Goal: Use online tool/utility: Use online tool/utility

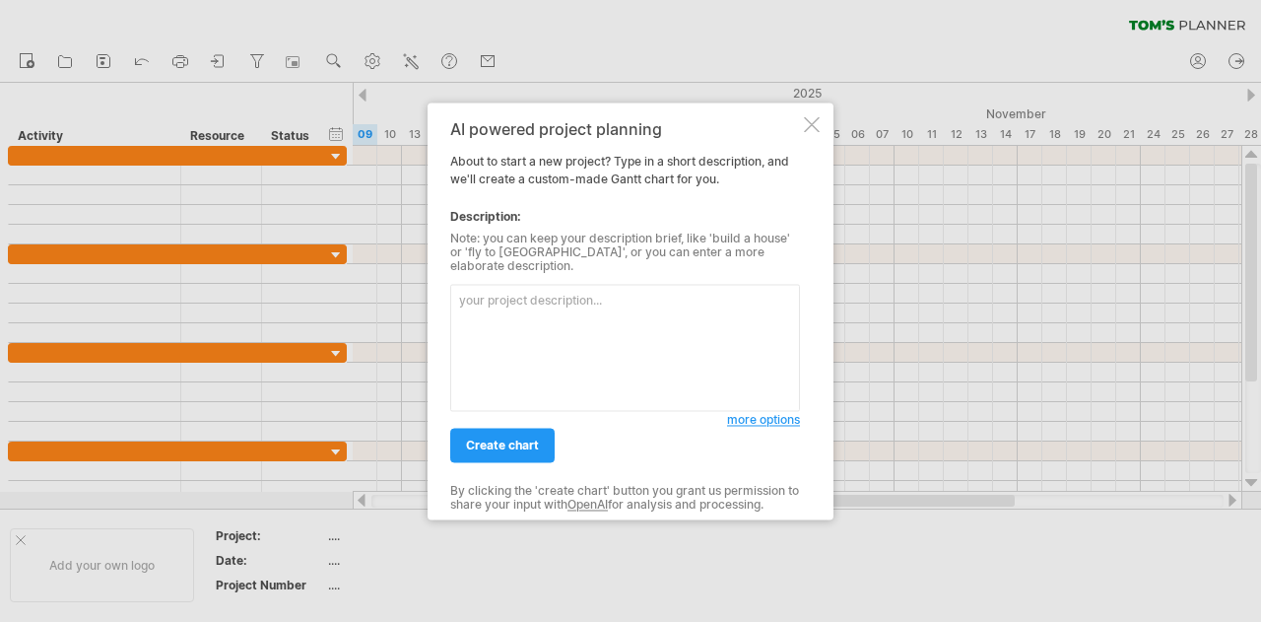
click at [525, 323] on textarea at bounding box center [625, 347] width 350 height 127
type textarea "b"
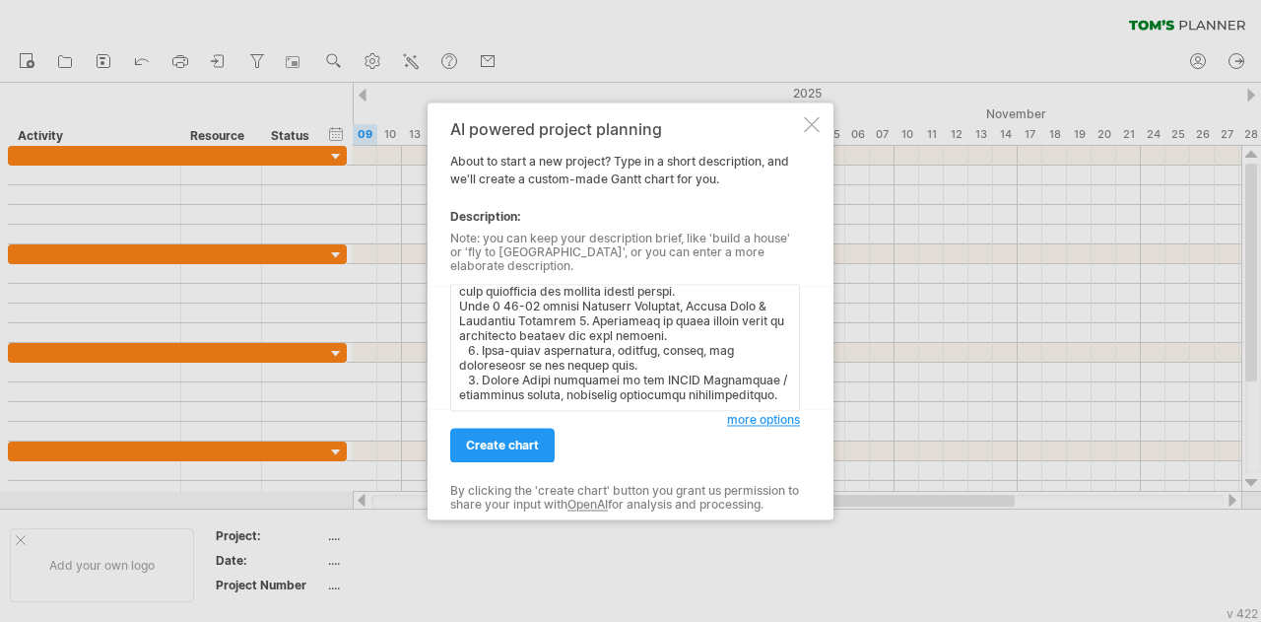
scroll to position [520, 0]
type textarea "loremipsum Dolor Sitametc Adipiscinge Seddo Eius 3 2-60 tempor Incididunt & Utl…"
click at [518, 437] on span "create chart" at bounding box center [502, 444] width 73 height 15
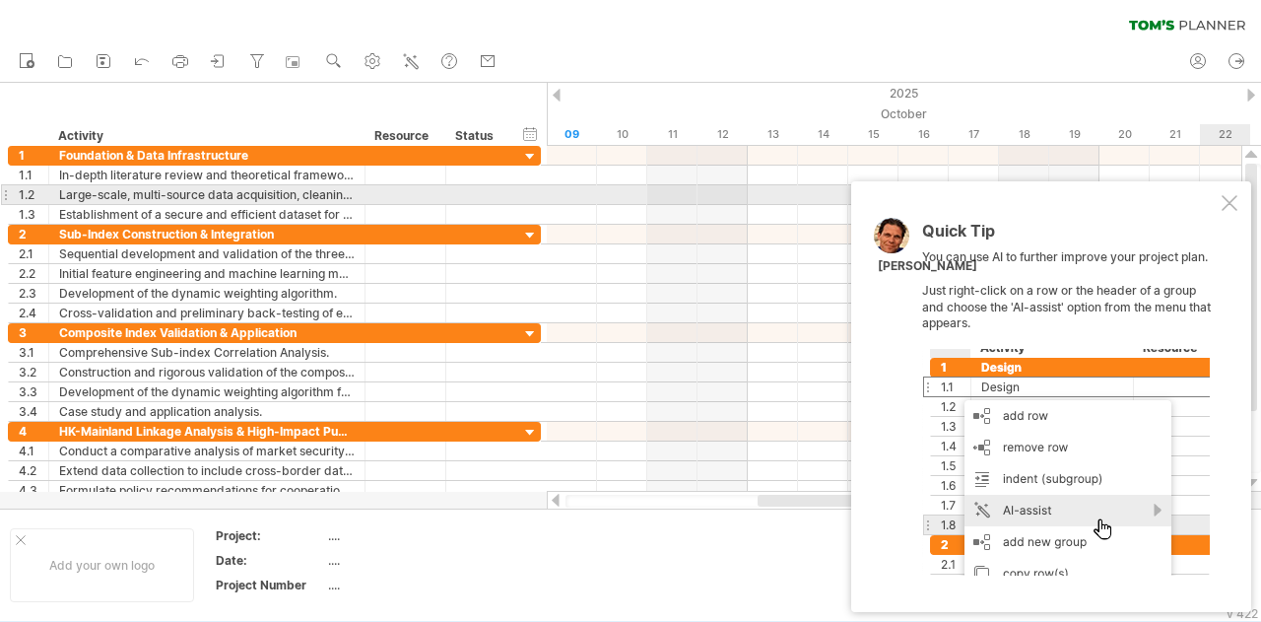
click at [1242, 202] on div "Quick Tip You can use AI to further improve your project plan. Just right-click…" at bounding box center [1051, 396] width 400 height 431
click at [1227, 204] on div at bounding box center [1230, 203] width 16 height 16
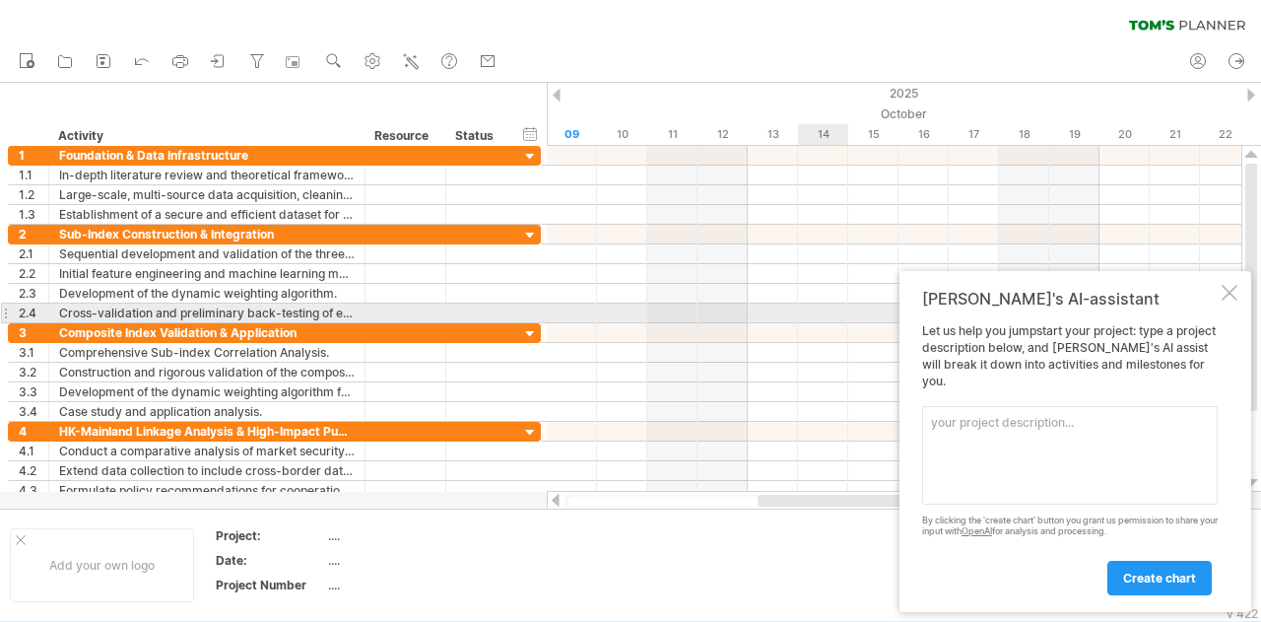
click at [1231, 301] on div at bounding box center [1230, 293] width 16 height 16
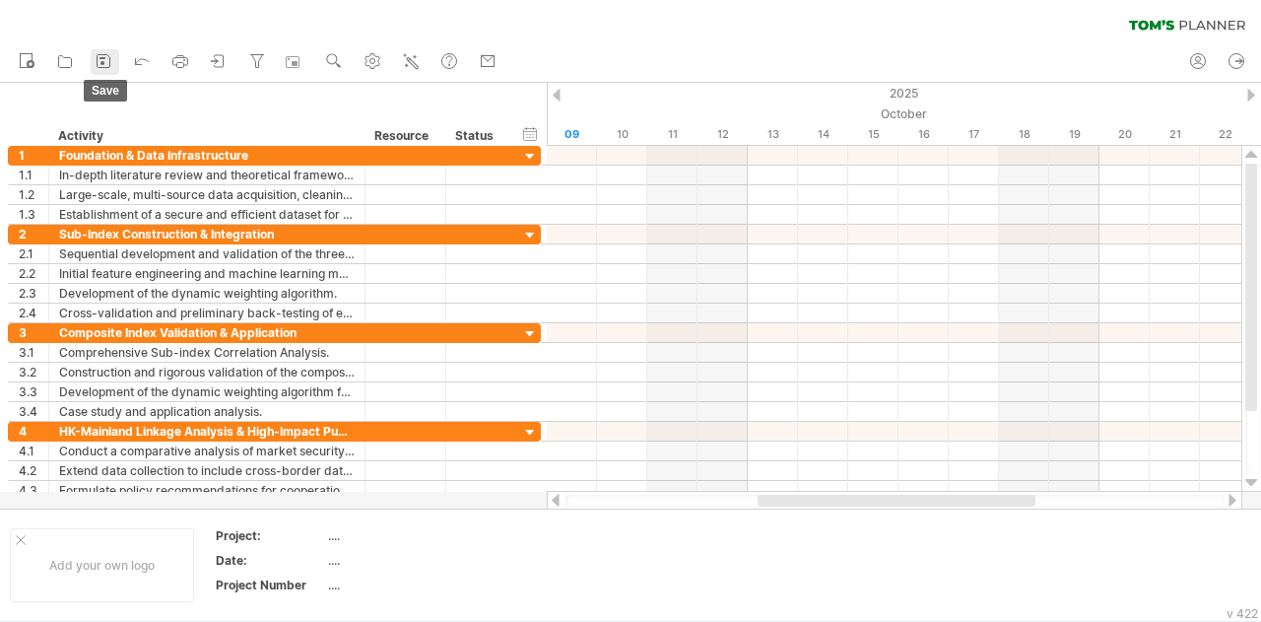
click at [96, 61] on icon at bounding box center [104, 61] width 20 height 20
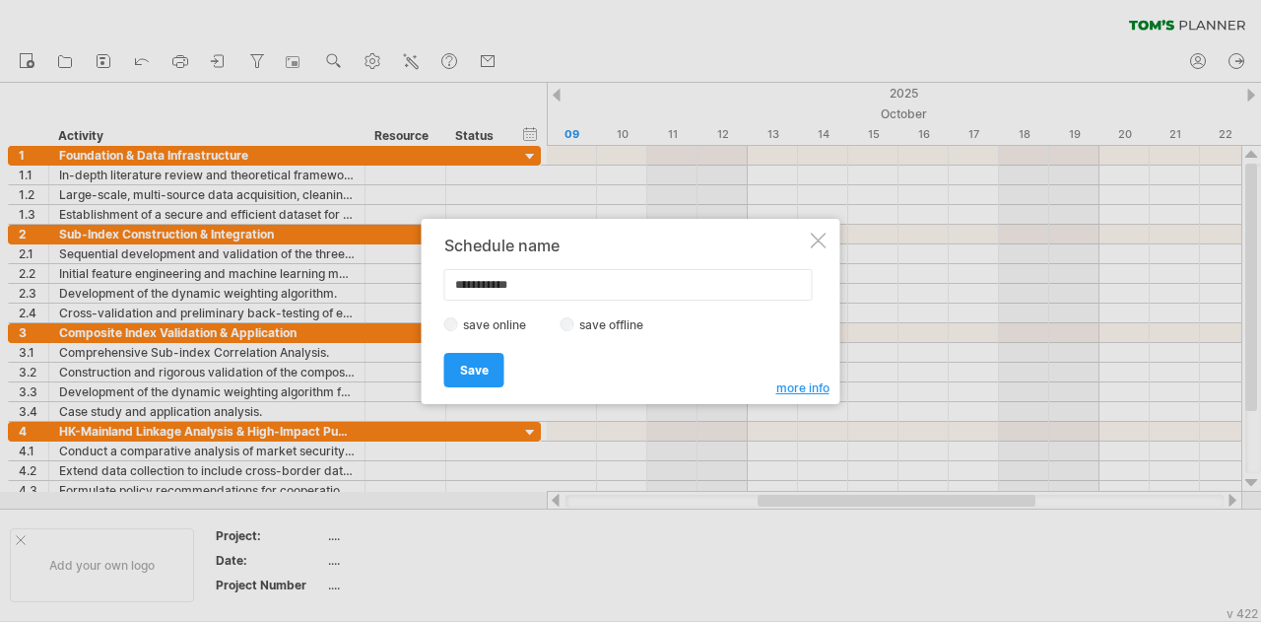
click at [53, 30] on div at bounding box center [630, 311] width 1261 height 622
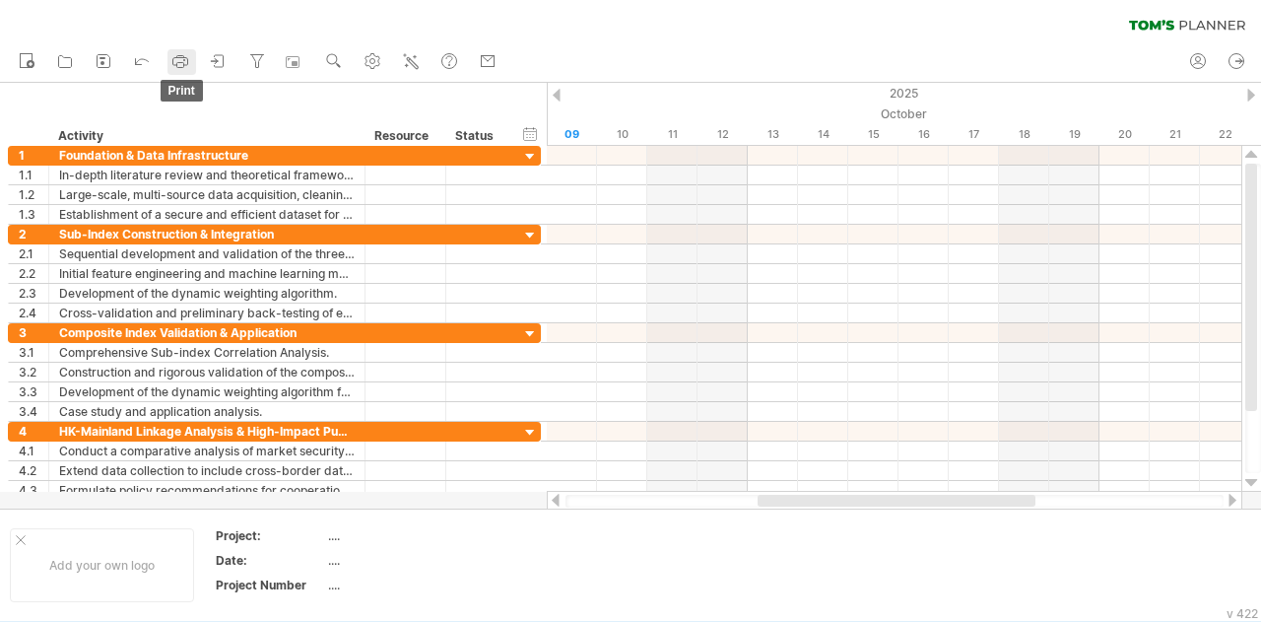
click at [177, 60] on icon at bounding box center [180, 61] width 20 height 20
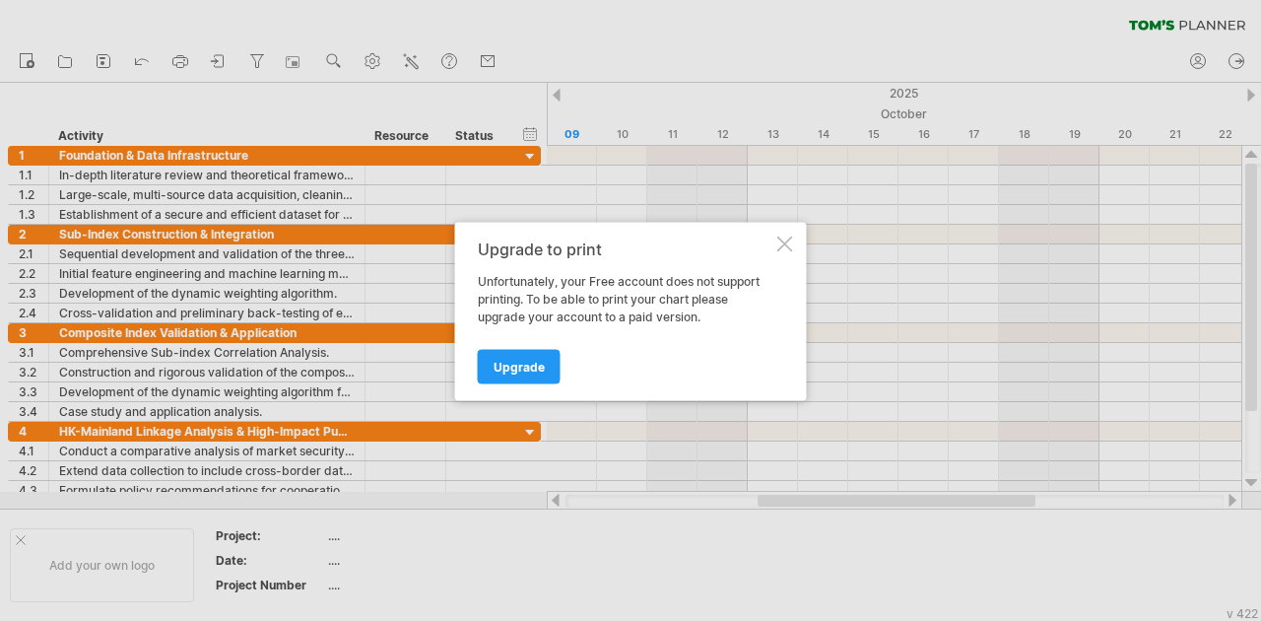
click at [785, 240] on div at bounding box center [785, 243] width 16 height 16
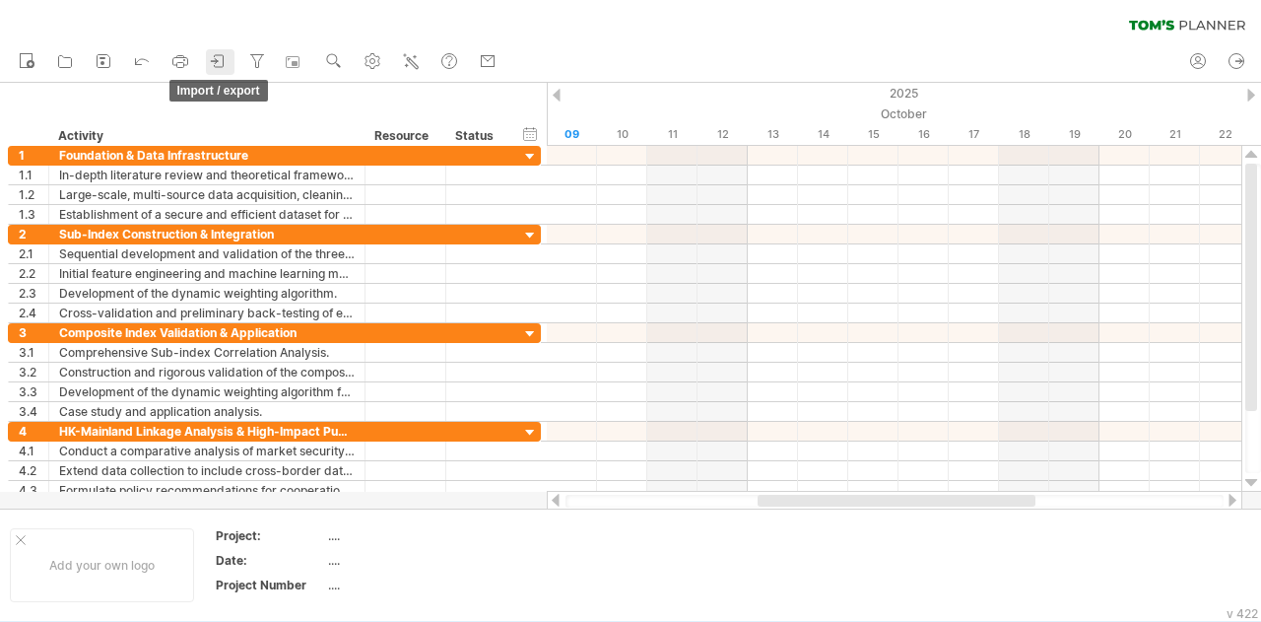
click at [221, 65] on icon at bounding box center [219, 61] width 20 height 20
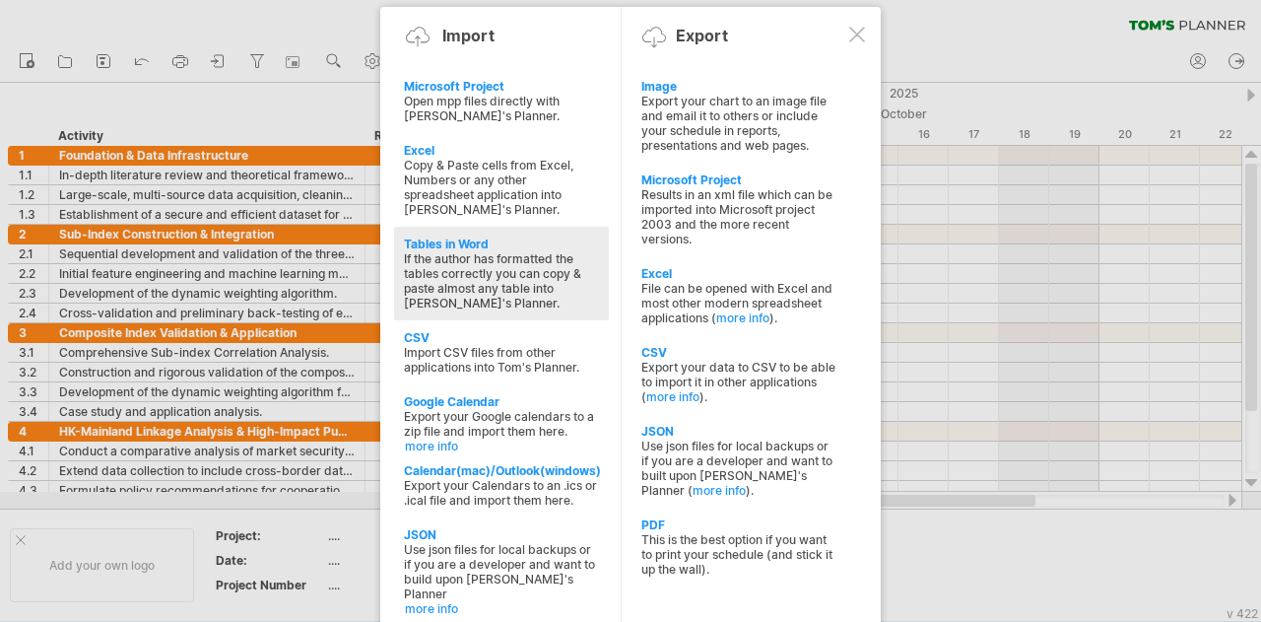
click at [484, 270] on div "If the author has formatted the tables correctly you can copy & paste almost an…" at bounding box center [501, 280] width 195 height 59
type textarea "**********"
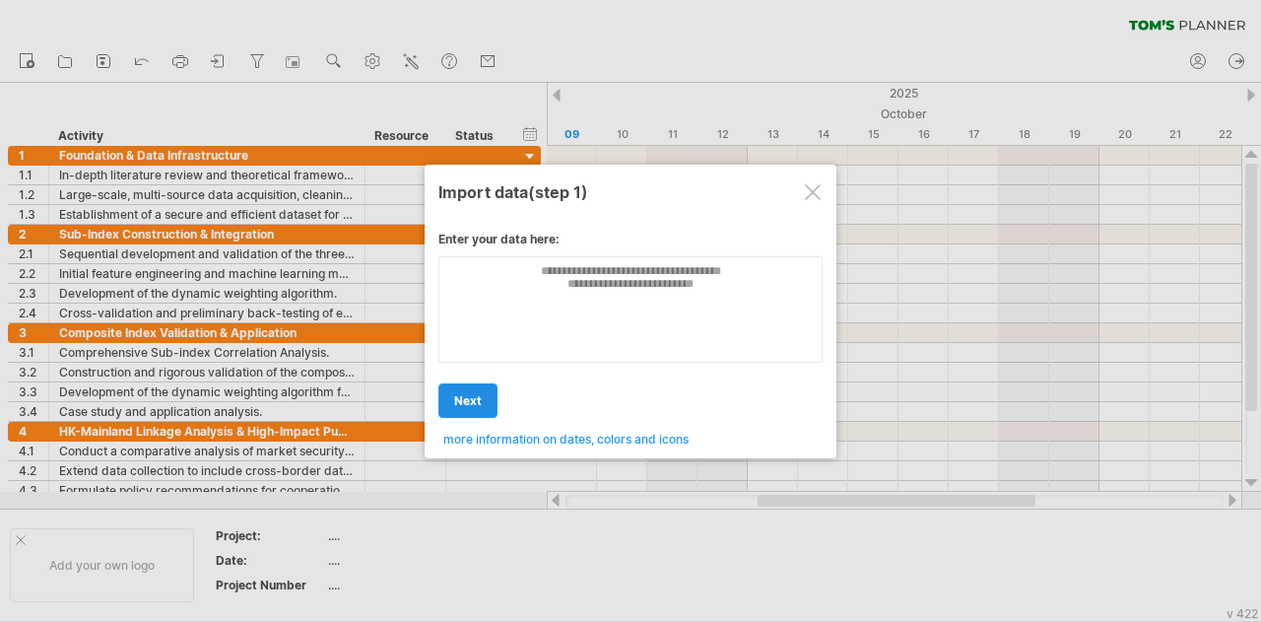
click at [492, 406] on link "next" at bounding box center [467, 400] width 59 height 34
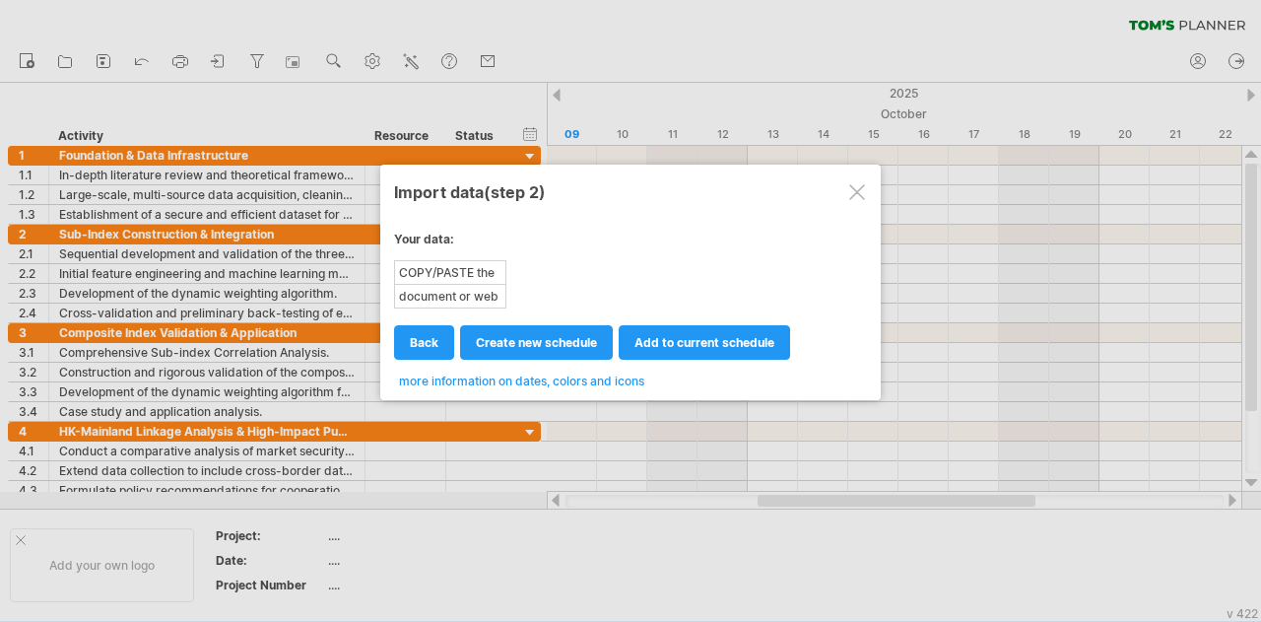
click at [471, 274] on div "COPY/PASTE the table from your Word" at bounding box center [450, 272] width 108 height 21
click at [500, 262] on div "COPY/PASTE the table from your Word" at bounding box center [450, 272] width 108 height 21
click at [434, 350] on link "back" at bounding box center [424, 342] width 60 height 34
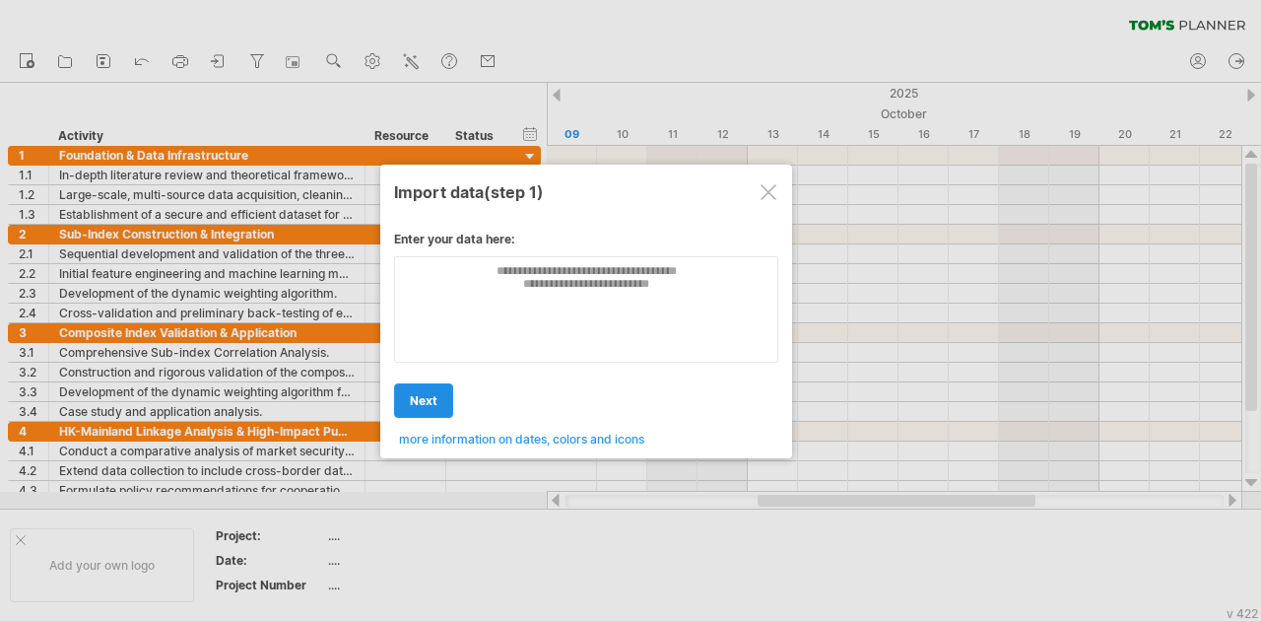
click at [434, 401] on span "next" at bounding box center [424, 400] width 28 height 15
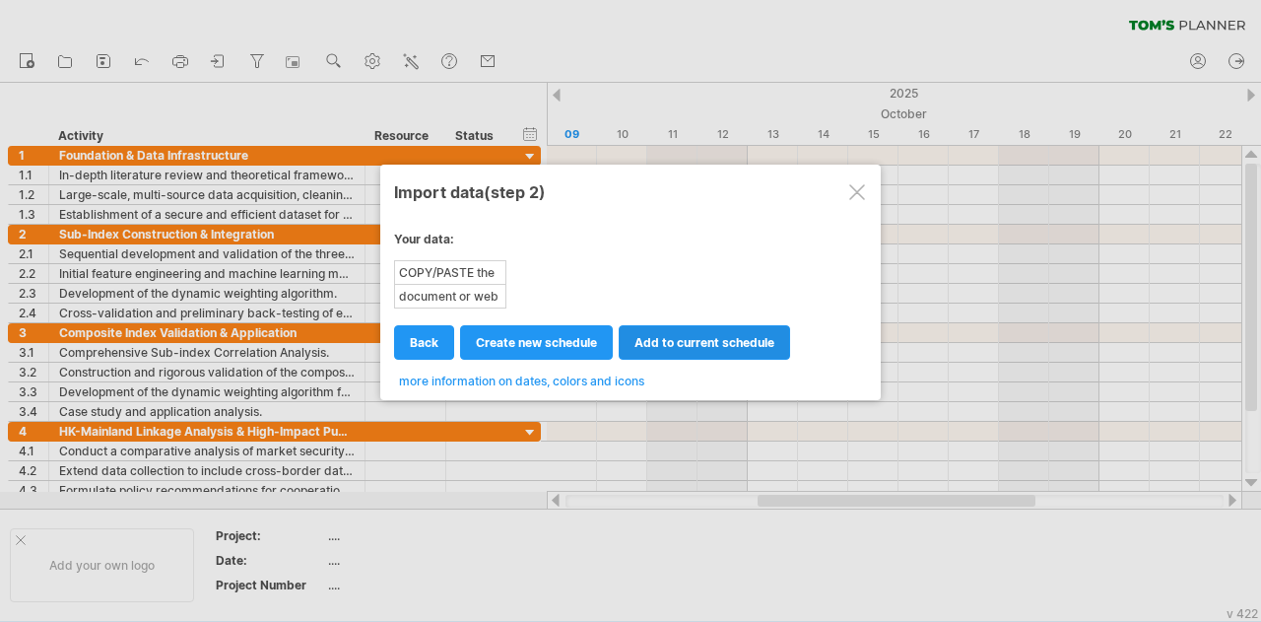
click at [718, 351] on link "add to current schedule" at bounding box center [704, 342] width 171 height 34
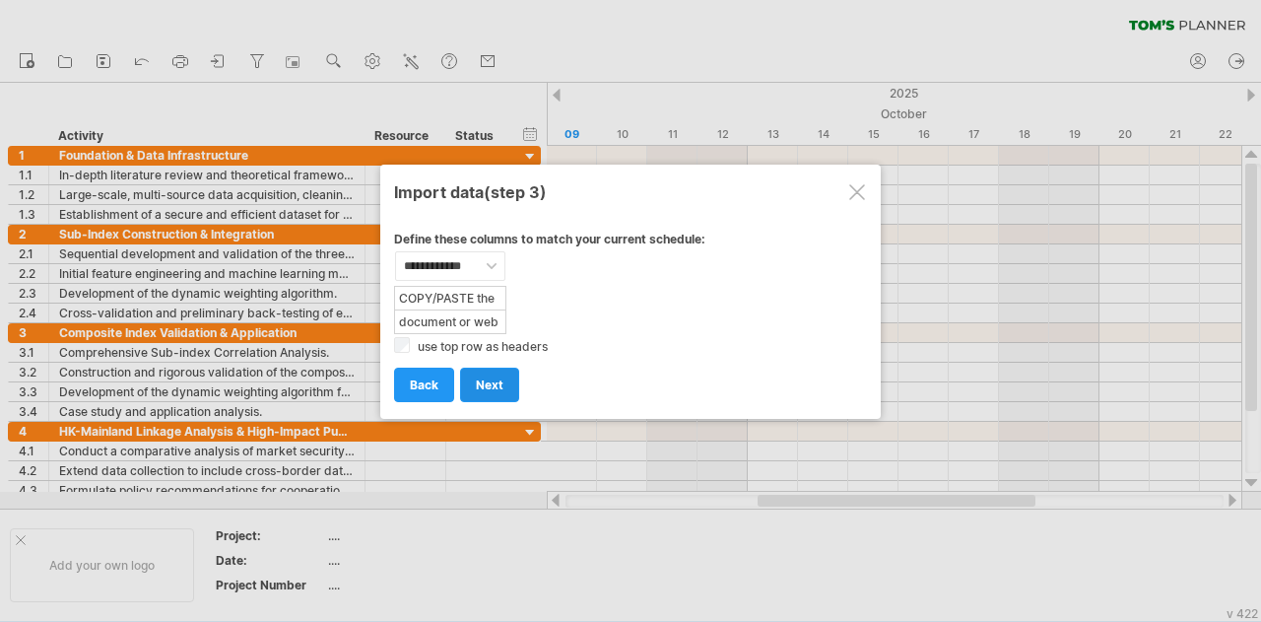
click at [483, 386] on span "next" at bounding box center [490, 384] width 28 height 15
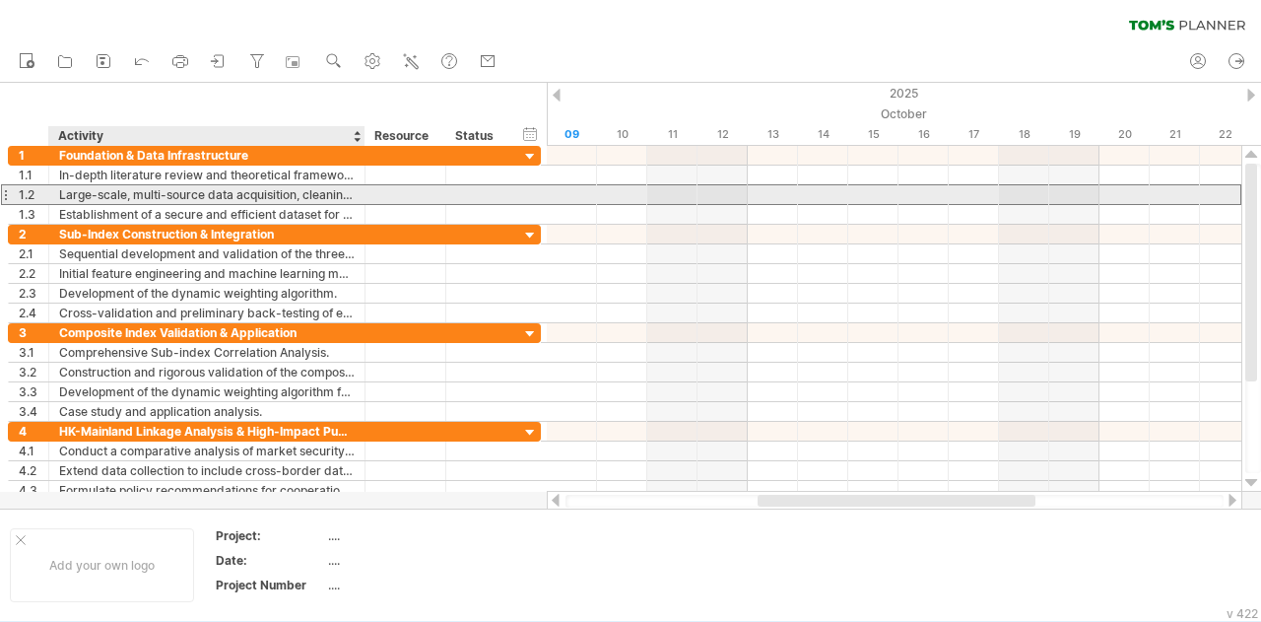
click at [207, 192] on div "Large-scale, multi-source data acquisition, cleaning, and standardization." at bounding box center [207, 194] width 296 height 19
click at [38, 165] on div "**********" at bounding box center [274, 156] width 533 height 20
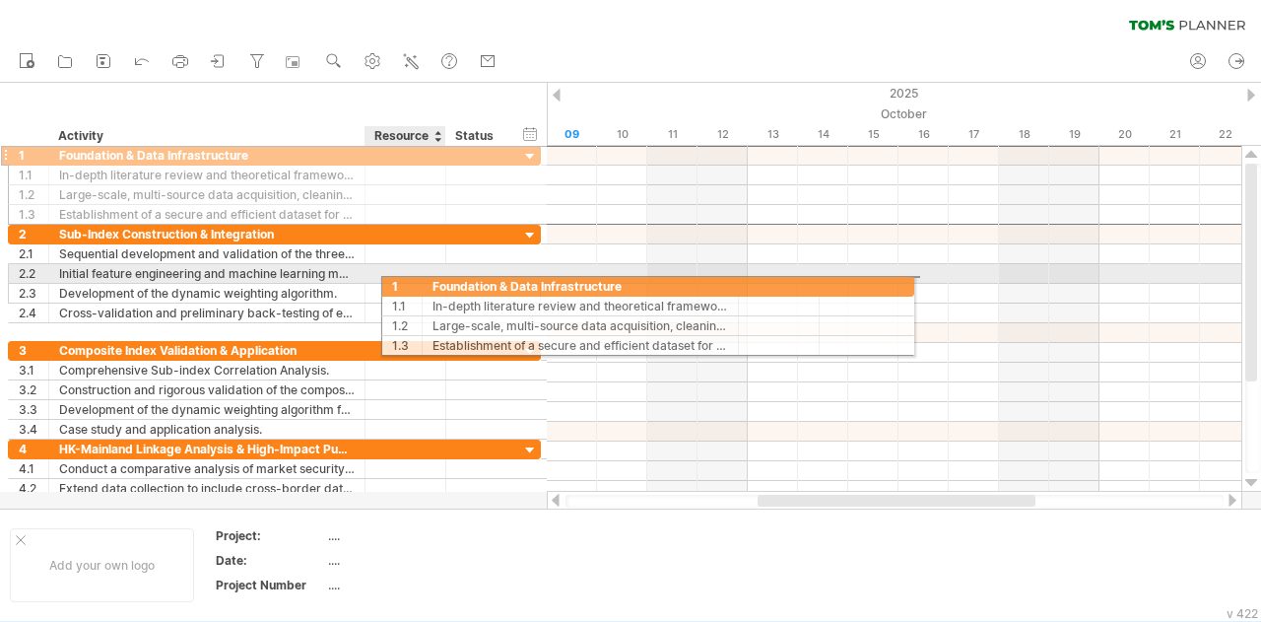
drag, startPoint x: 37, startPoint y: 146, endPoint x: 452, endPoint y: 283, distance: 436.9
